Goal: Check status: Check status

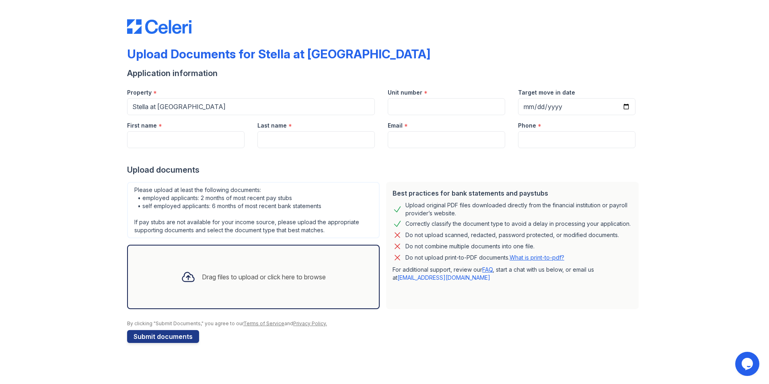
click at [463, 51] on div "Upload Documents for Stella at Towngate" at bounding box center [384, 57] width 515 height 21
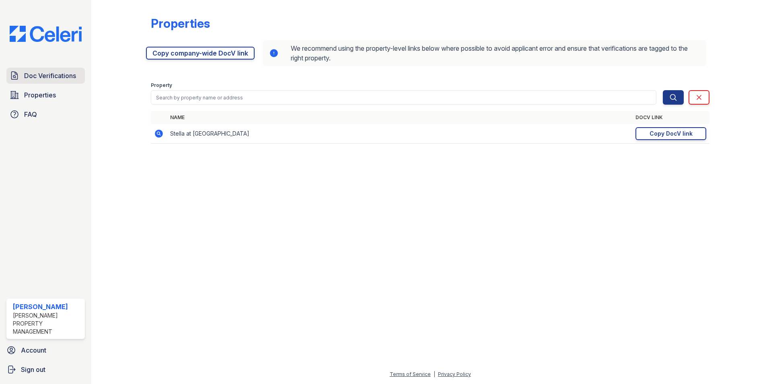
click at [37, 73] on span "Doc Verifications" at bounding box center [50, 76] width 52 height 10
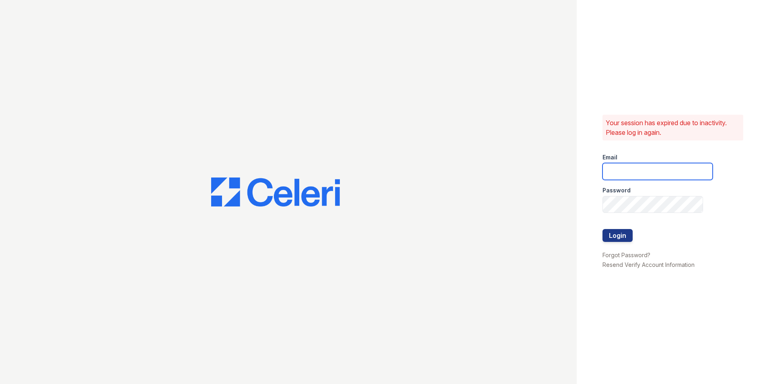
type input "[EMAIL_ADDRESS][DOMAIN_NAME]"
click at [621, 233] on button "Login" at bounding box center [618, 235] width 30 height 13
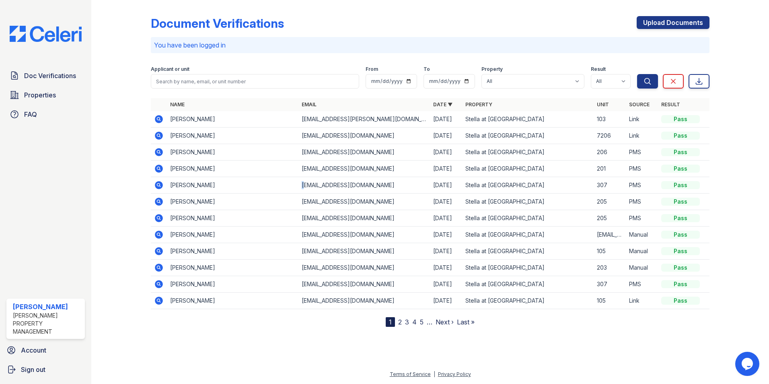
click at [303, 177] on td "[EMAIL_ADDRESS][DOMAIN_NAME]" at bounding box center [365, 185] width 132 height 16
drag, startPoint x: 303, startPoint y: 177, endPoint x: 225, endPoint y: 122, distance: 95.3
click at [225, 122] on td "GUILLERMO GARCIA" at bounding box center [233, 119] width 132 height 16
click at [231, 118] on td "GUILLERMO GARCIA" at bounding box center [233, 119] width 132 height 16
click at [158, 121] on icon at bounding box center [159, 119] width 8 height 8
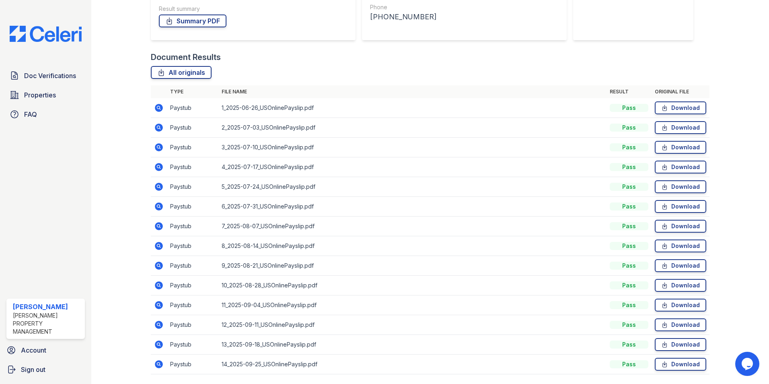
scroll to position [172, 0]
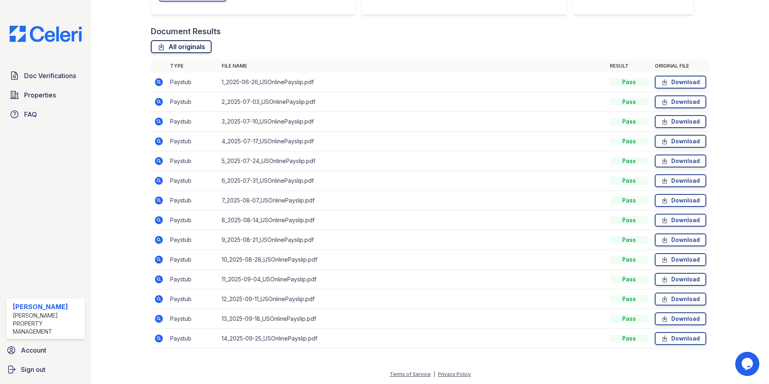
click at [191, 46] on link "All originals" at bounding box center [181, 46] width 61 height 13
click at [200, 46] on link "All originals" at bounding box center [181, 46] width 61 height 13
click at [762, 15] on div "Document Verification 196534 All document verifications Verification Result Pas…" at bounding box center [430, 20] width 678 height 384
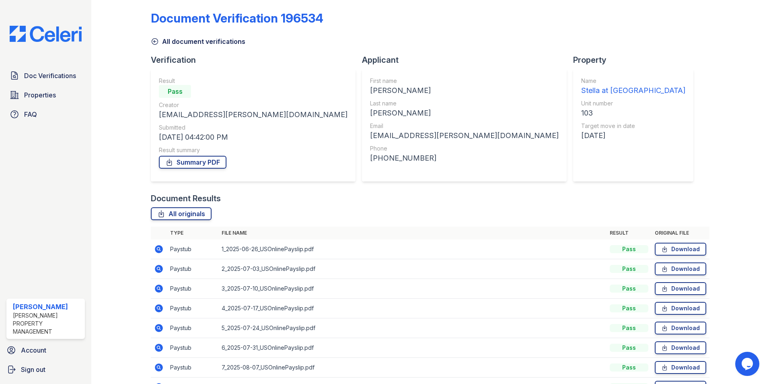
scroll to position [0, 0]
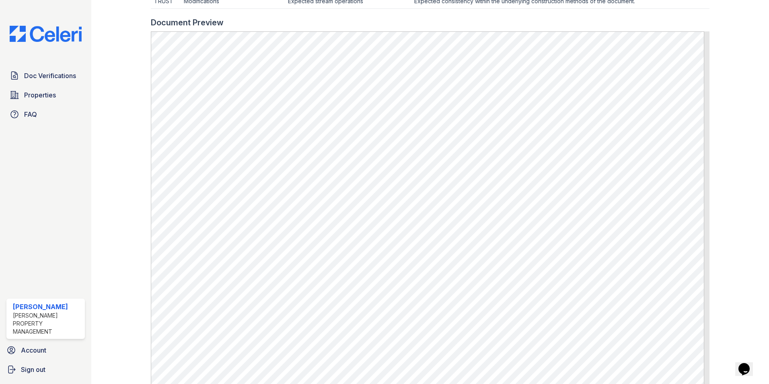
scroll to position [330, 0]
